Goal: Information Seeking & Learning: Learn about a topic

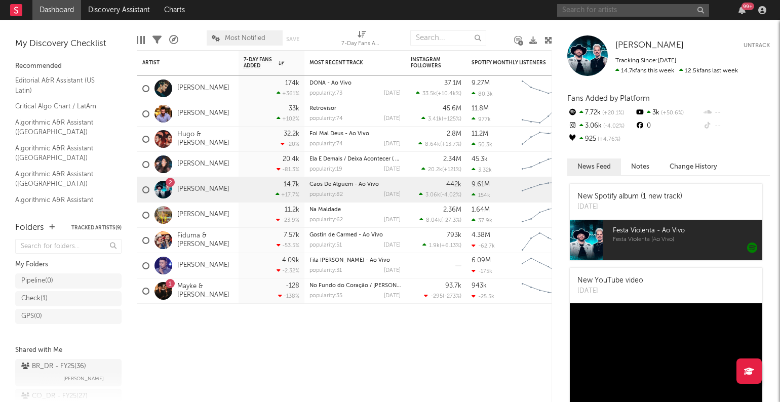
click at [583, 11] on input "text" at bounding box center [633, 10] width 152 height 13
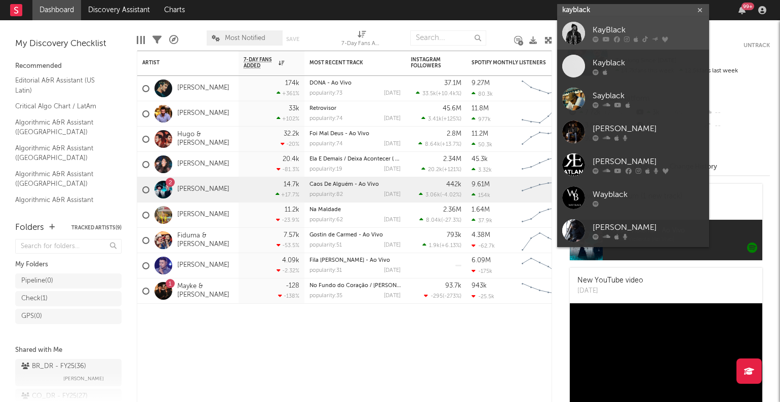
type input "kayblack"
click at [617, 29] on div "KayBlack" at bounding box center [648, 30] width 111 height 12
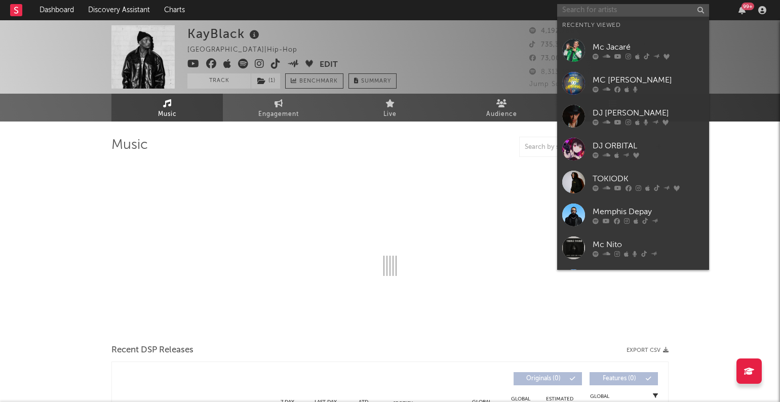
click at [582, 9] on input "text" at bounding box center [633, 10] width 152 height 13
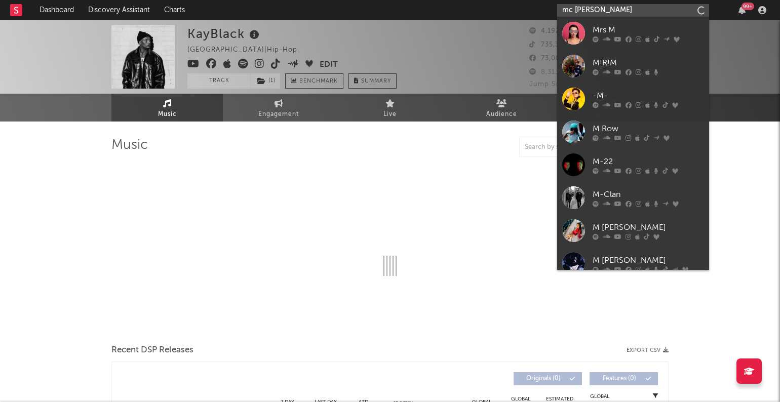
type input "[PERSON_NAME]"
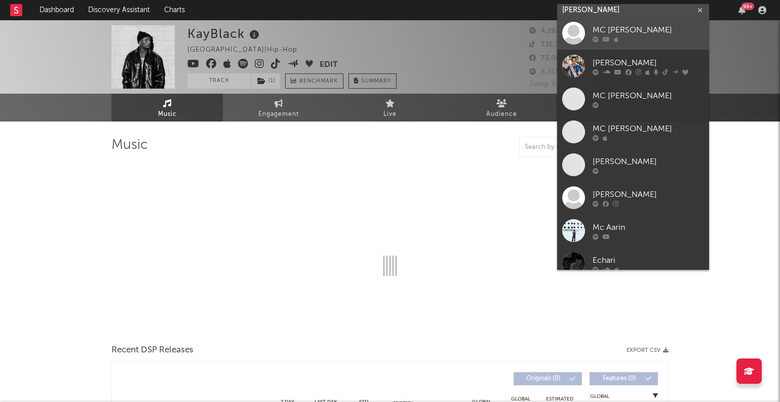
select select "6m"
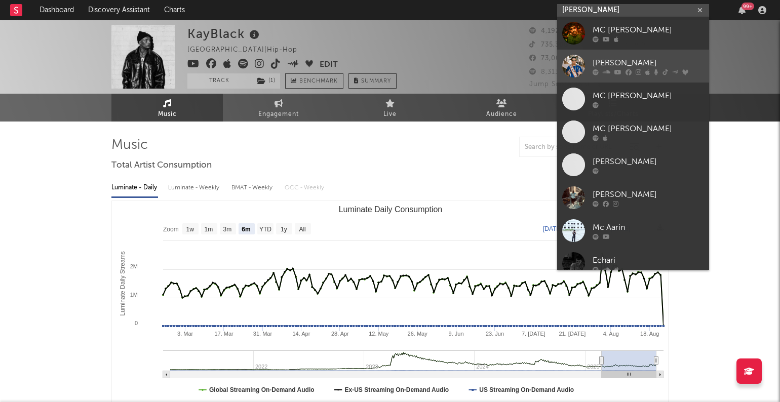
type input "[PERSON_NAME]"
click at [627, 56] on link "[PERSON_NAME]" at bounding box center [633, 66] width 152 height 33
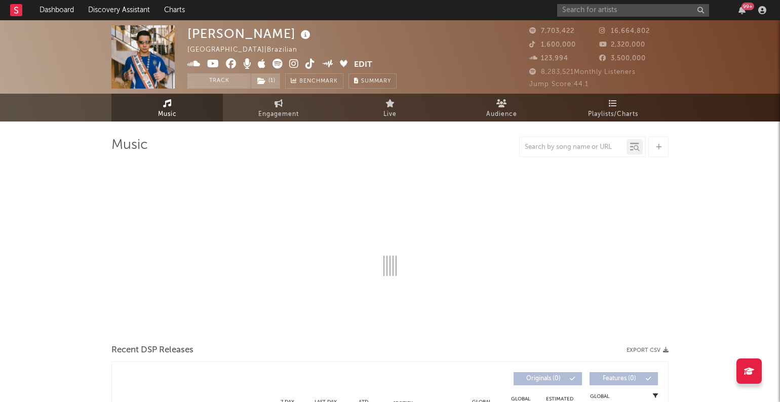
select select "6m"
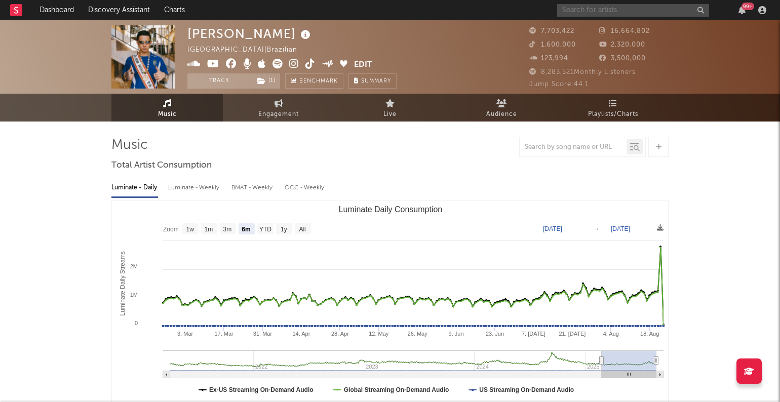
click at [595, 11] on input "text" at bounding box center [633, 10] width 152 height 13
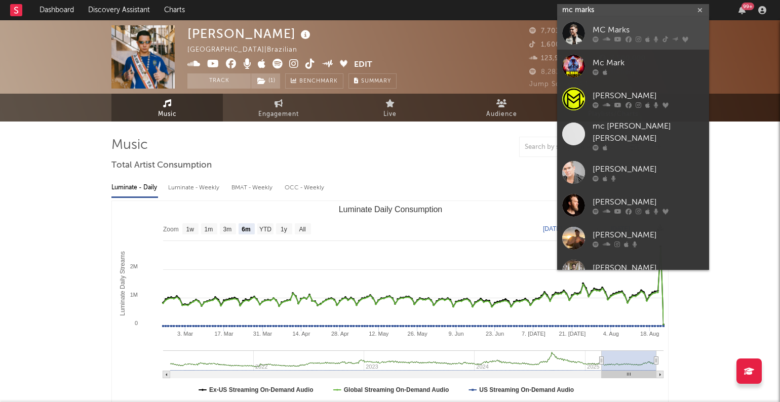
type input "mc marks"
click at [614, 27] on div "MC Marks" at bounding box center [648, 30] width 111 height 12
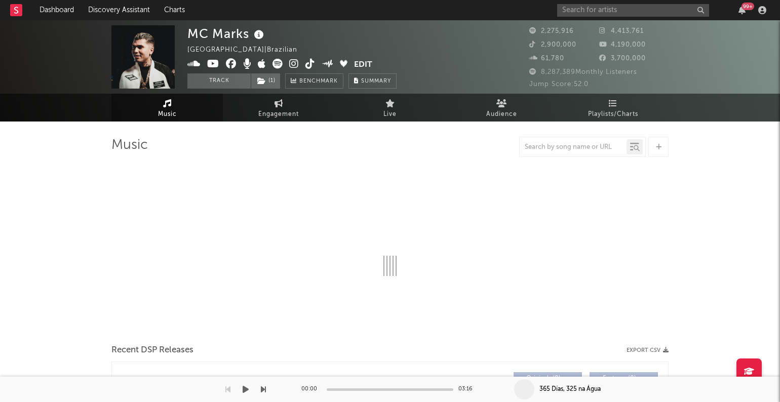
select select "6m"
